Goal: Transaction & Acquisition: Purchase product/service

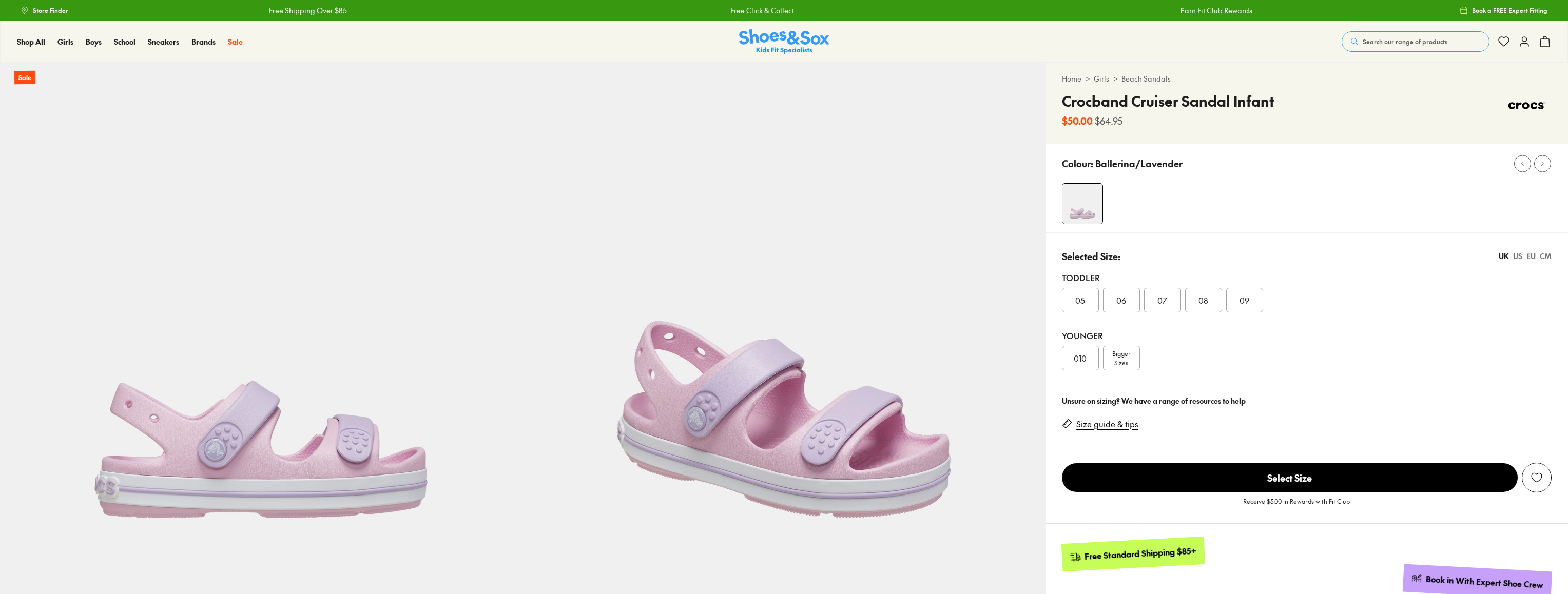
select select "*"
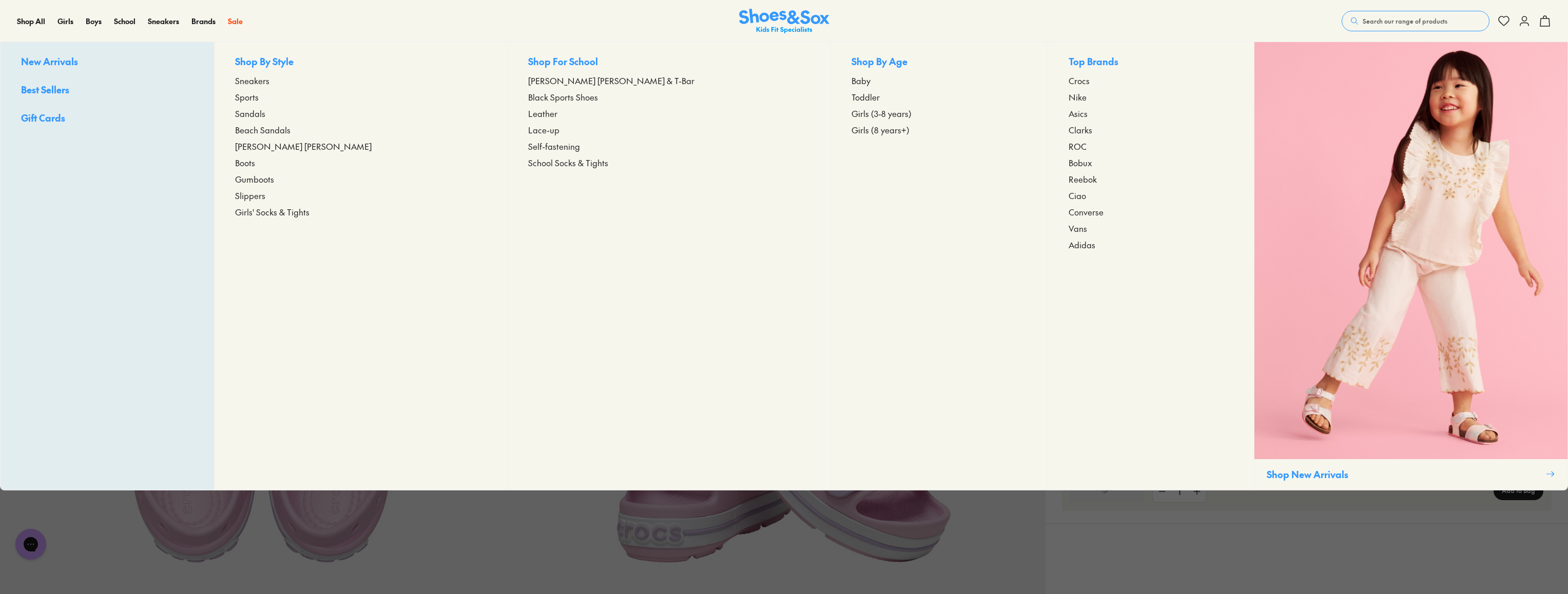
click at [265, 114] on span "Sandals" at bounding box center [250, 113] width 30 height 12
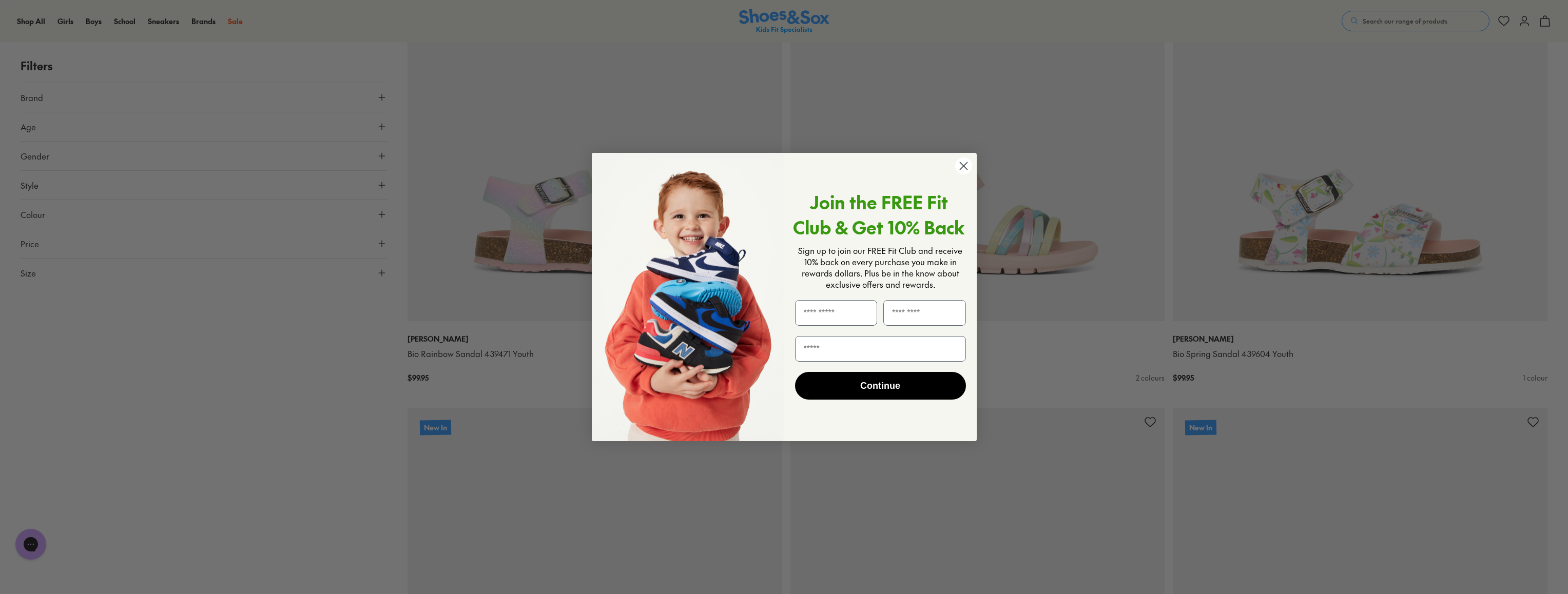
scroll to position [505, 0]
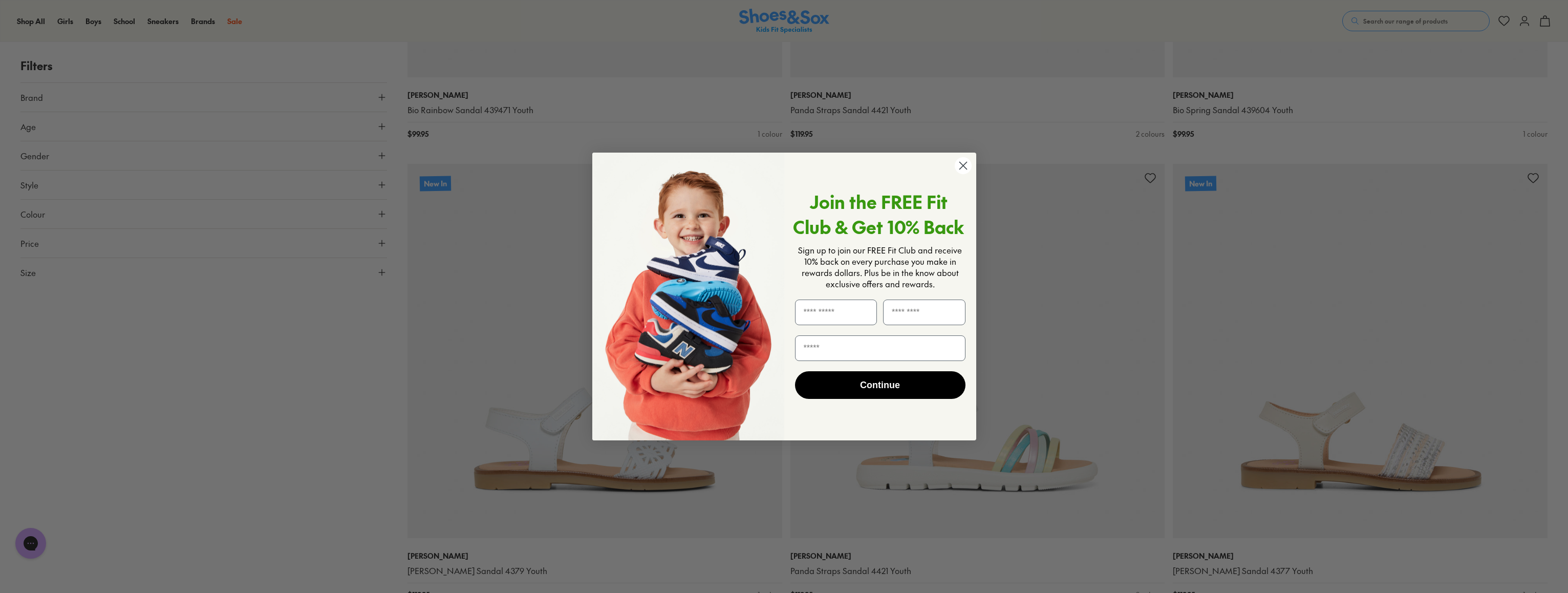
click at [961, 165] on circle "Close dialog" at bounding box center [962, 165] width 17 height 17
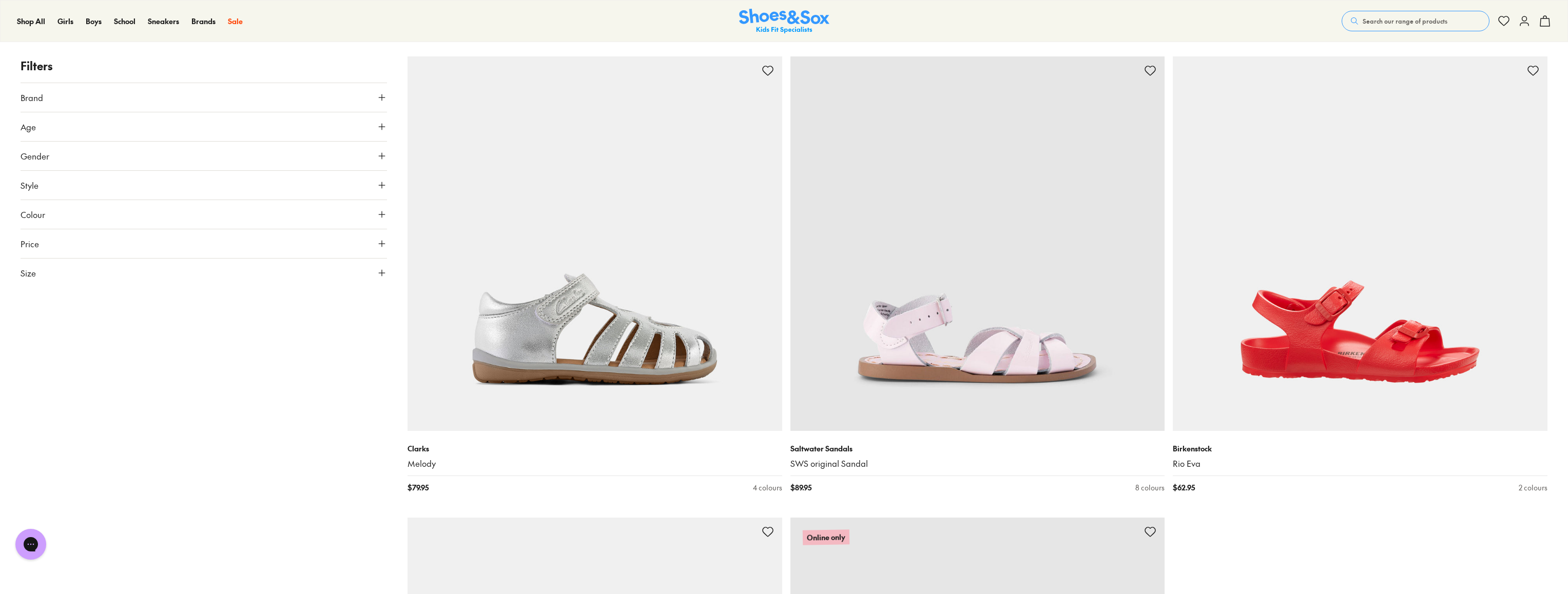
scroll to position [4301, 0]
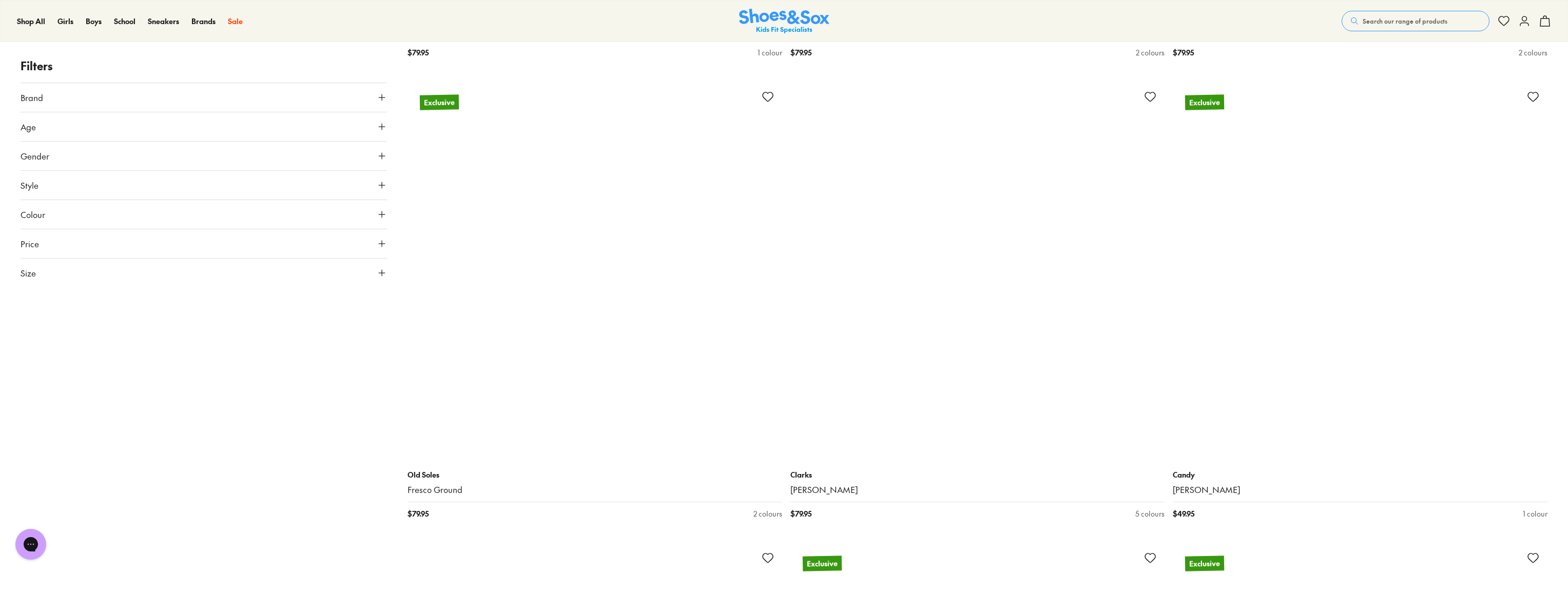
scroll to position [8440, 0]
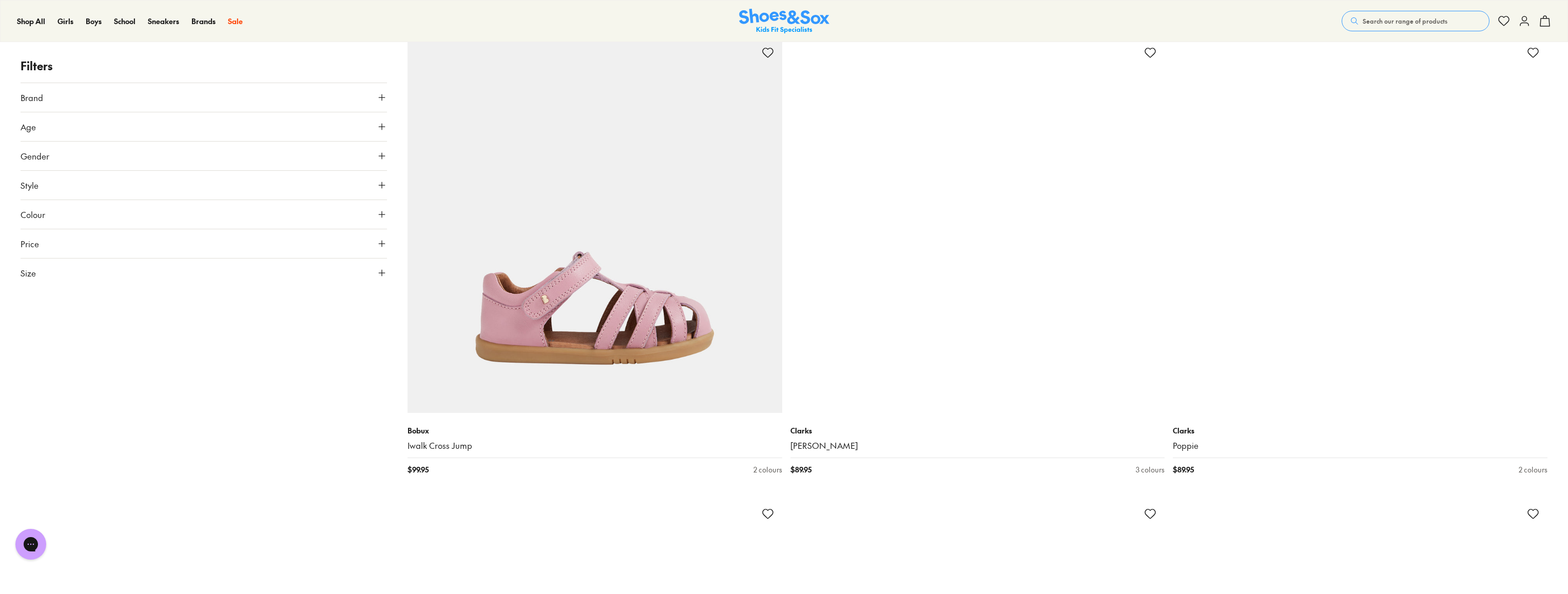
scroll to position [9854, 0]
